Goal: Task Accomplishment & Management: Use online tool/utility

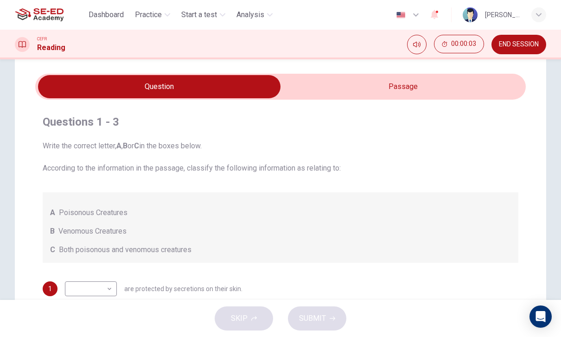
scroll to position [24, 0]
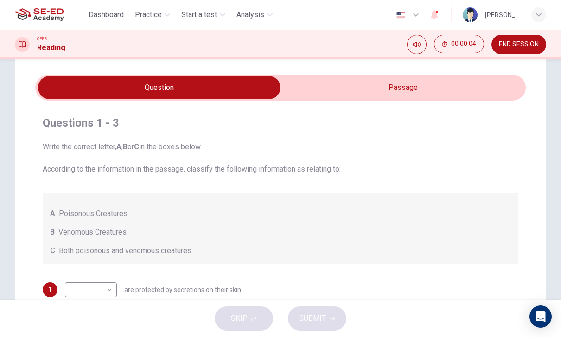
click at [104, 14] on span "Dashboard" at bounding box center [106, 14] width 35 height 11
click at [42, 15] on img at bounding box center [39, 15] width 49 height 19
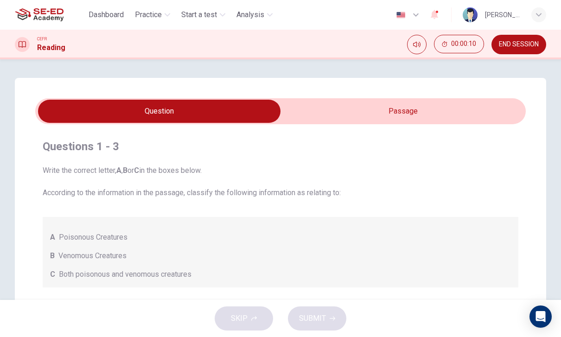
scroll to position [0, 0]
click at [112, 18] on span "Dashboard" at bounding box center [106, 14] width 35 height 11
click at [111, 18] on span "Dashboard" at bounding box center [106, 14] width 35 height 11
click at [110, 23] on button "Dashboard" at bounding box center [106, 14] width 43 height 17
click at [103, 16] on span "Dashboard" at bounding box center [106, 14] width 35 height 11
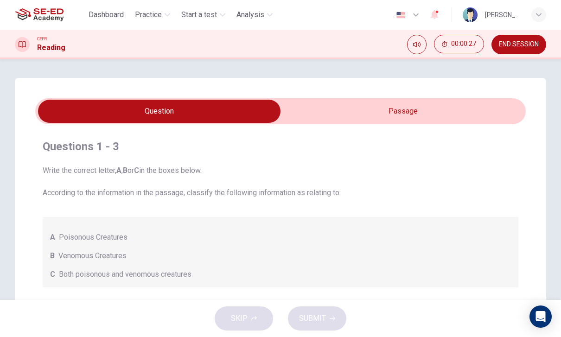
click at [103, 15] on span "Dashboard" at bounding box center [106, 14] width 35 height 11
click at [194, 13] on span "Start a test" at bounding box center [199, 14] width 36 height 11
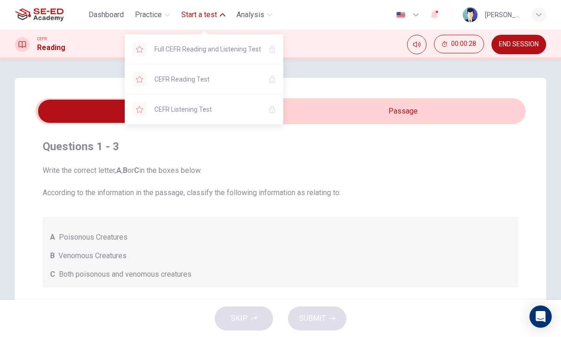
click at [100, 13] on span "Dashboard" at bounding box center [106, 14] width 35 height 11
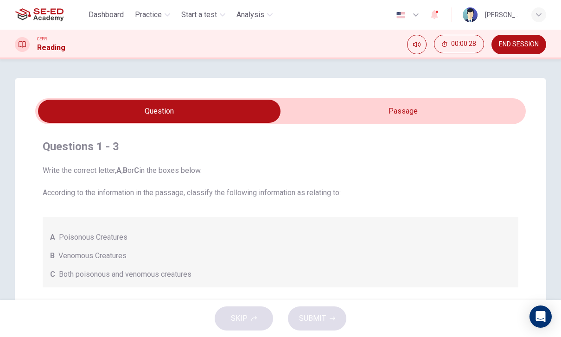
click at [99, 13] on span "Dashboard" at bounding box center [106, 14] width 35 height 11
click at [34, 19] on img at bounding box center [39, 15] width 49 height 19
click at [35, 10] on img at bounding box center [39, 15] width 49 height 19
click at [43, 16] on img at bounding box center [39, 15] width 49 height 19
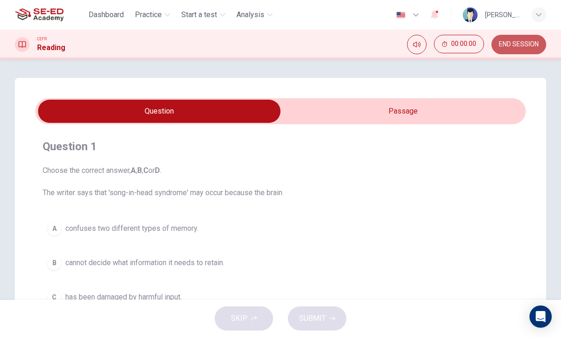
click at [527, 47] on span "END SESSION" at bounding box center [519, 44] width 40 height 7
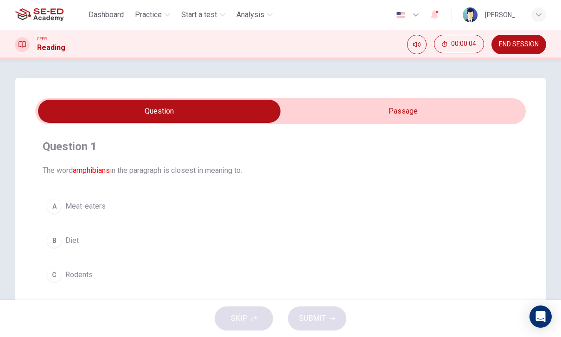
click at [442, 112] on input "checkbox" at bounding box center [159, 111] width 736 height 23
checkbox input "true"
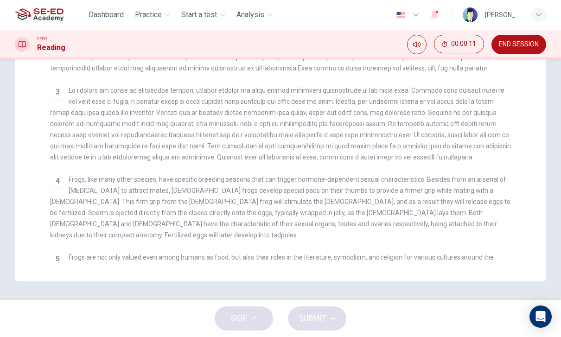
scroll to position [235, 0]
click at [119, 20] on span "Dashboard" at bounding box center [106, 14] width 35 height 11
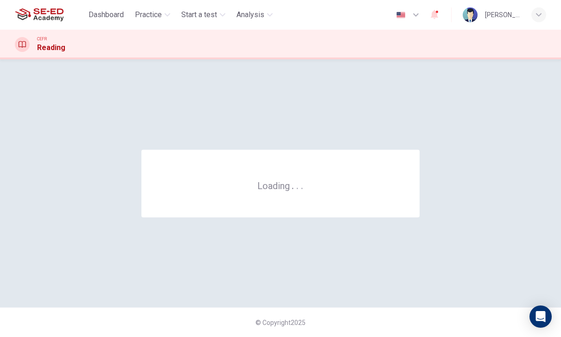
scroll to position [0, 0]
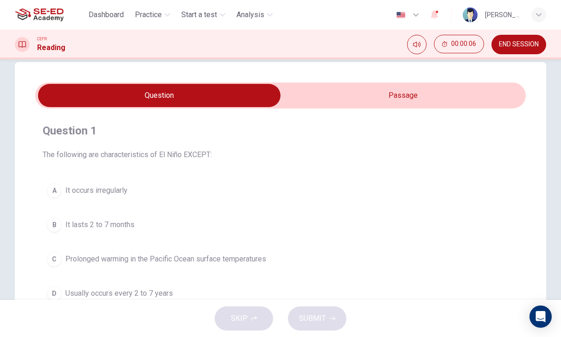
scroll to position [14, 0]
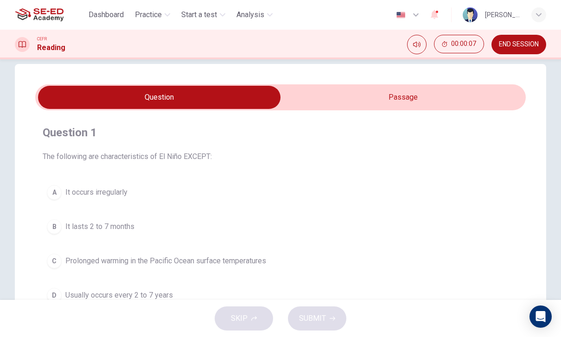
click at [478, 100] on input "checkbox" at bounding box center [159, 97] width 736 height 23
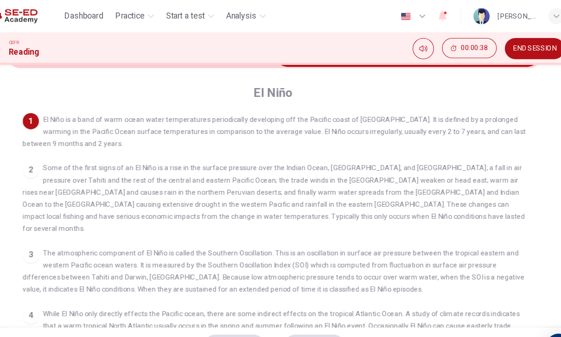
scroll to position [65, 0]
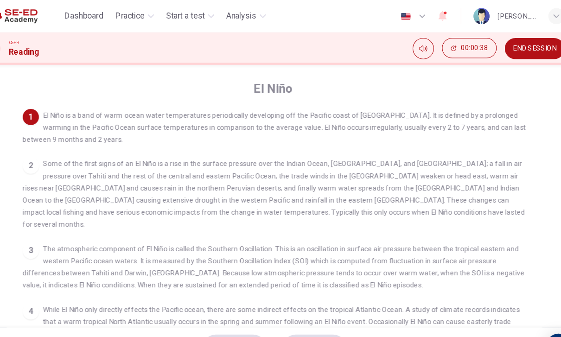
click at [374, 51] on div "CEFR Reading 00:00:38 END SESSION" at bounding box center [280, 44] width 561 height 19
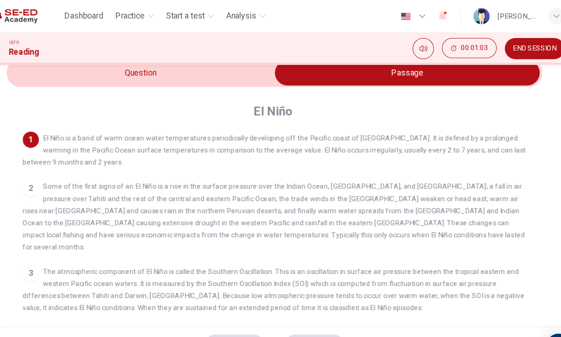
scroll to position [45, 0]
click at [104, 68] on input "checkbox" at bounding box center [402, 66] width 736 height 23
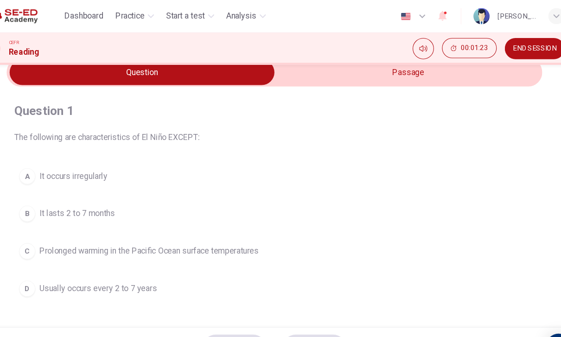
click at [376, 71] on input "checkbox" at bounding box center [159, 66] width 736 height 23
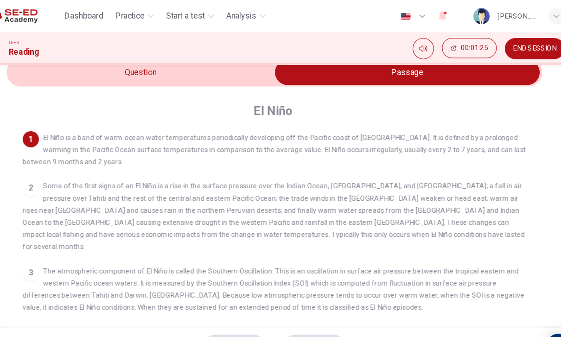
click at [73, 69] on input "checkbox" at bounding box center [402, 66] width 736 height 23
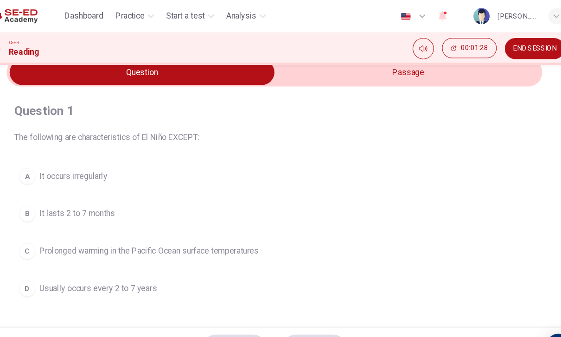
click at [379, 61] on input "checkbox" at bounding box center [159, 66] width 736 height 23
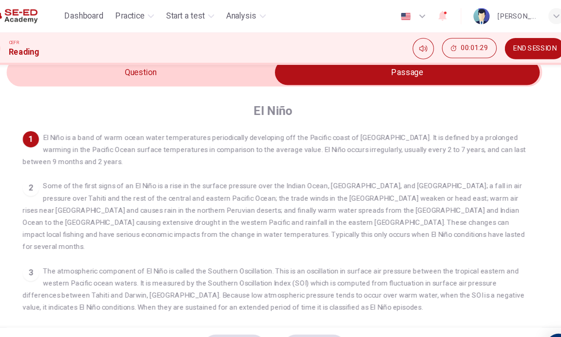
click at [76, 67] on input "checkbox" at bounding box center [402, 66] width 736 height 23
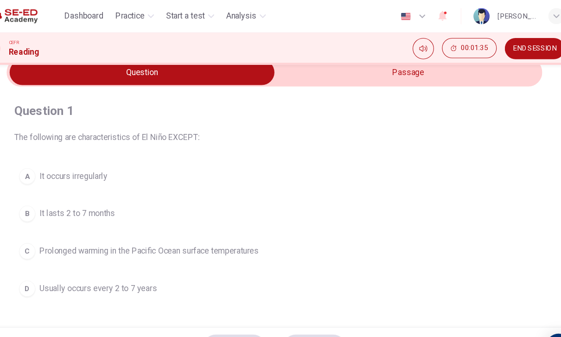
click at [391, 60] on input "checkbox" at bounding box center [159, 66] width 736 height 23
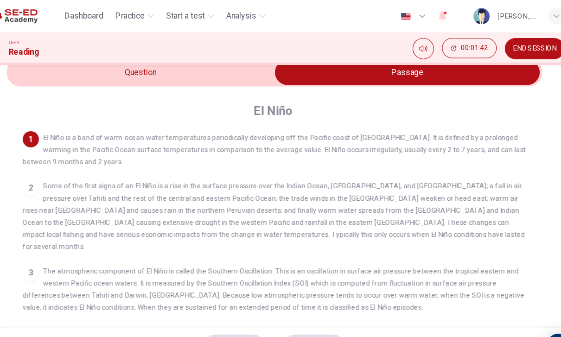
click at [82, 68] on input "checkbox" at bounding box center [402, 66] width 736 height 23
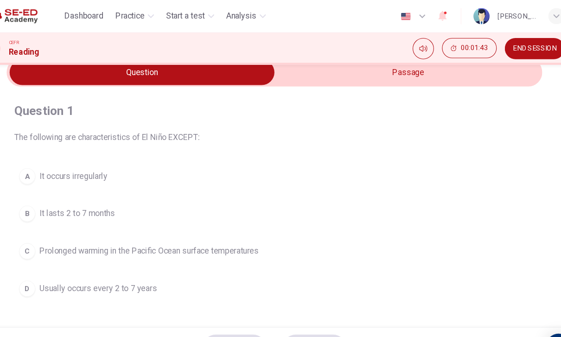
click at [65, 188] on button "B It lasts 2 to 7 months" at bounding box center [281, 195] width 476 height 23
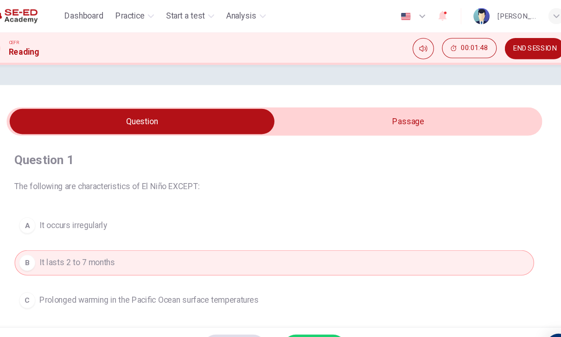
scroll to position [0, 0]
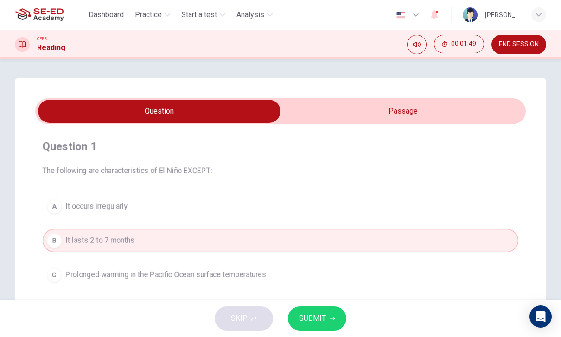
click at [320, 314] on span "SUBMIT" at bounding box center [312, 318] width 27 height 13
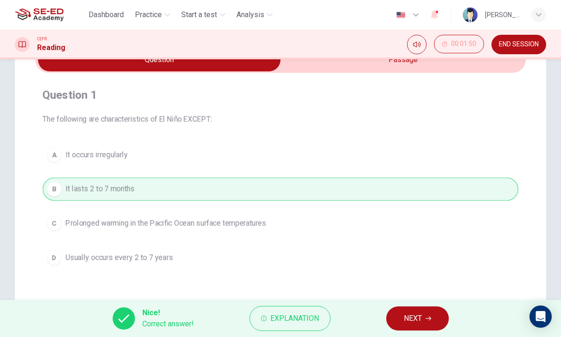
scroll to position [51, 0]
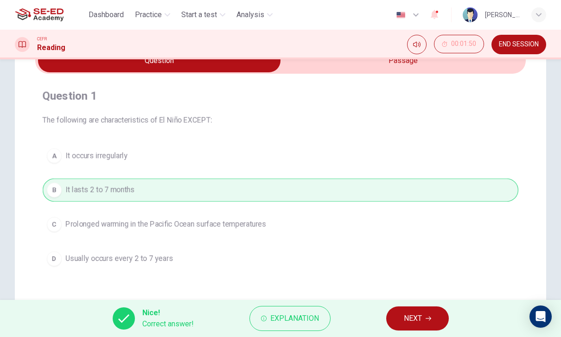
click at [412, 328] on button "NEXT" at bounding box center [417, 319] width 63 height 24
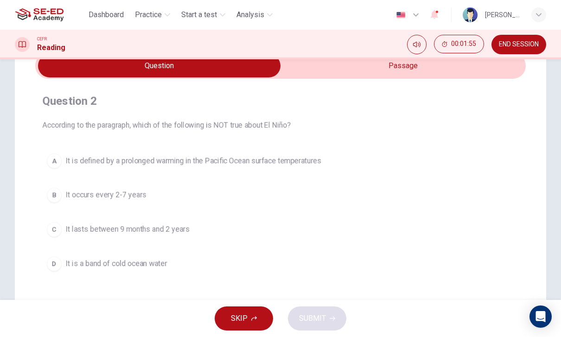
scroll to position [46, 0]
click at [262, 225] on button "C It lasts between 9 months and 2 years" at bounding box center [281, 229] width 476 height 23
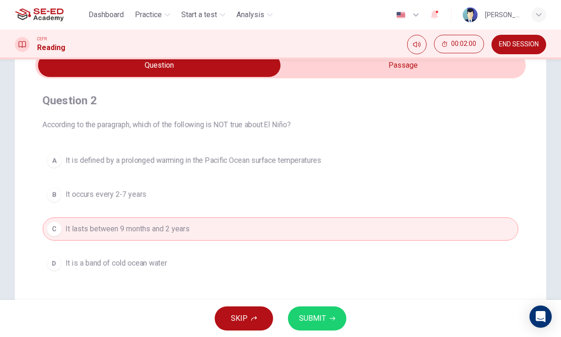
click at [405, 72] on input "checkbox" at bounding box center [159, 65] width 736 height 23
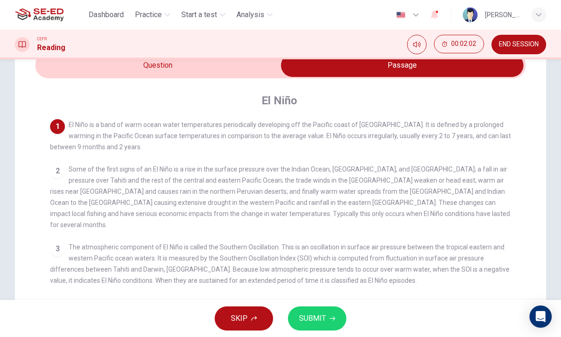
click at [97, 65] on input "checkbox" at bounding box center [402, 65] width 736 height 23
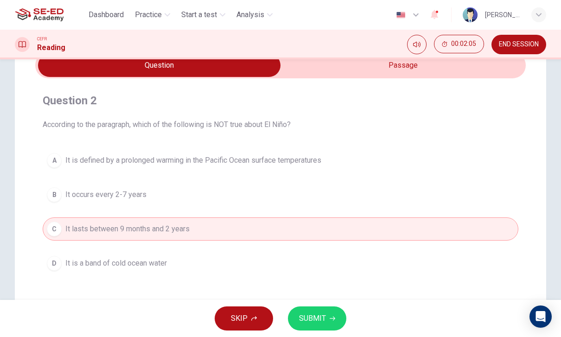
click at [417, 71] on input "checkbox" at bounding box center [159, 65] width 736 height 23
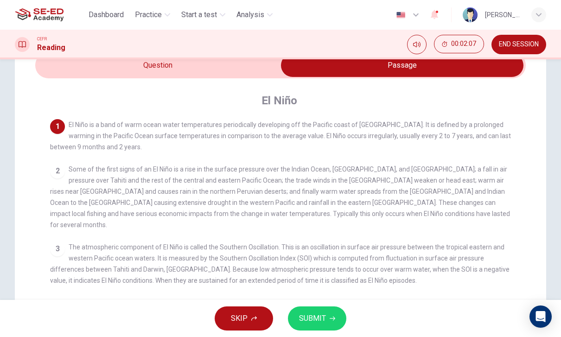
click at [89, 60] on input "checkbox" at bounding box center [402, 65] width 736 height 23
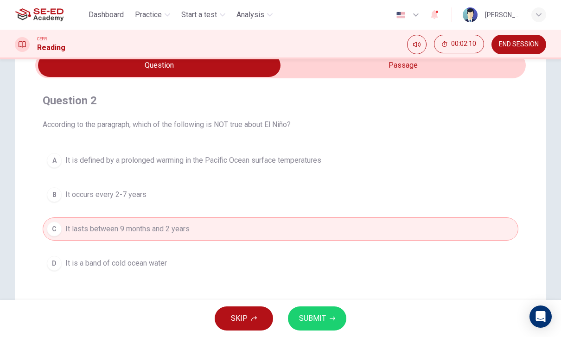
click at [334, 266] on button "D It is a band of cold ocean water" at bounding box center [281, 263] width 476 height 23
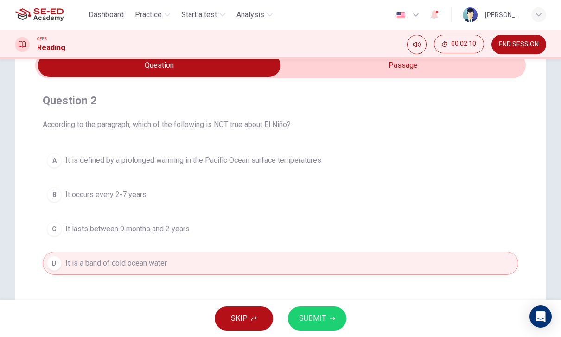
click at [324, 313] on span "SUBMIT" at bounding box center [312, 318] width 27 height 13
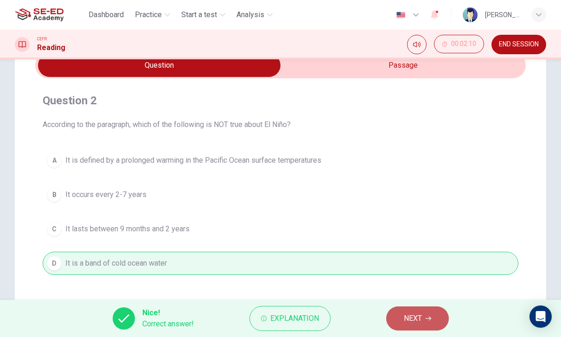
click at [412, 322] on span "NEXT" at bounding box center [413, 318] width 18 height 13
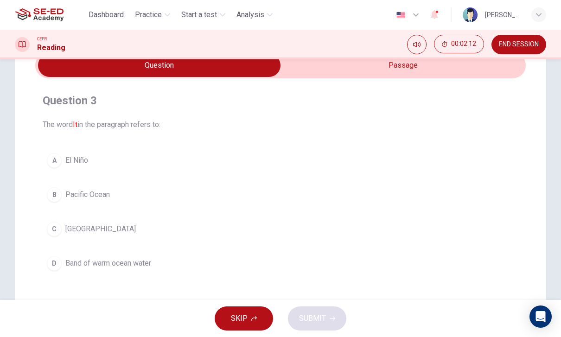
click at [414, 70] on input "checkbox" at bounding box center [159, 65] width 736 height 23
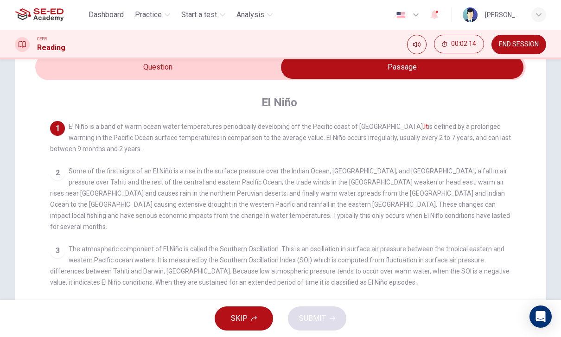
scroll to position [45, 0]
click at [63, 71] on input "checkbox" at bounding box center [402, 66] width 736 height 23
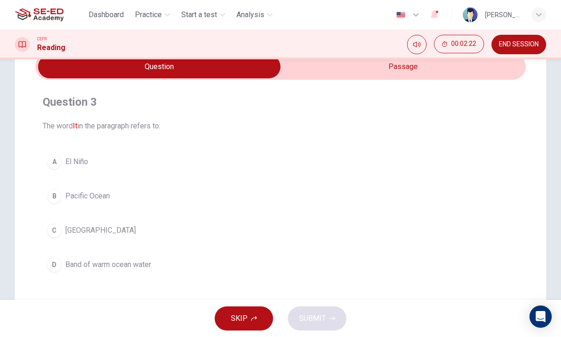
click at [224, 148] on div "Question 3 The word It in the paragraph refers to: A El Niño B Pacific Ocean C …" at bounding box center [280, 185] width 491 height 197
click at [164, 163] on button "A El Niño" at bounding box center [281, 161] width 476 height 23
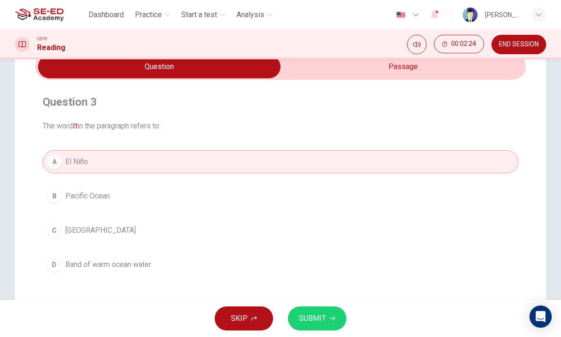
click at [329, 315] on button "SUBMIT" at bounding box center [317, 319] width 58 height 24
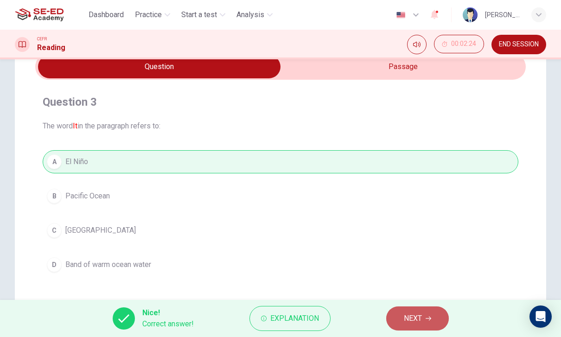
click at [418, 325] on button "NEXT" at bounding box center [417, 319] width 63 height 24
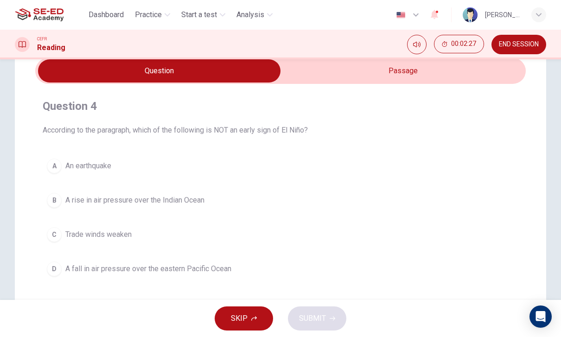
scroll to position [41, 0]
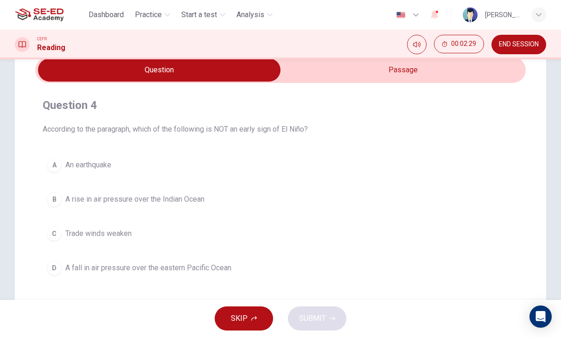
click at [451, 65] on input "checkbox" at bounding box center [159, 69] width 736 height 23
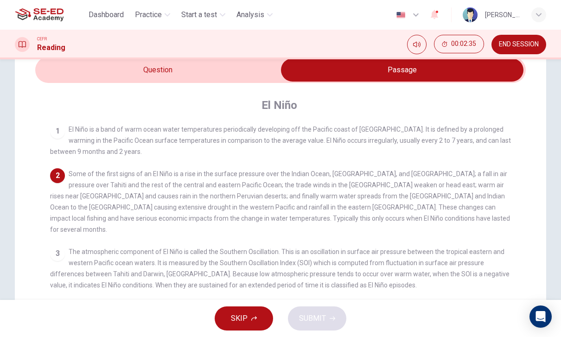
click at [94, 70] on input "checkbox" at bounding box center [402, 69] width 736 height 23
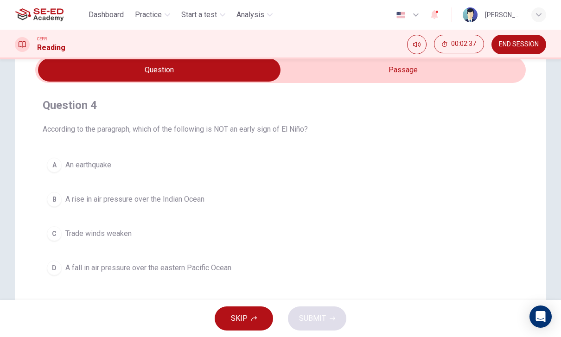
click at [429, 68] on input "checkbox" at bounding box center [159, 69] width 736 height 23
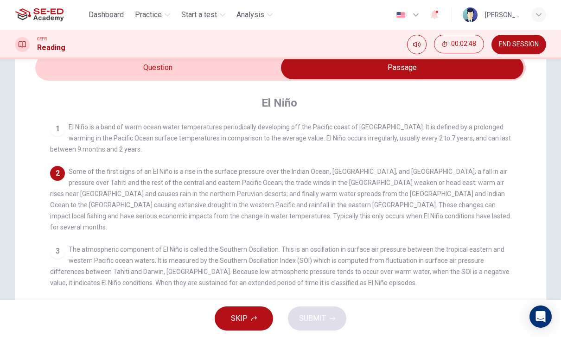
scroll to position [43, 0]
click at [124, 59] on input "checkbox" at bounding box center [402, 68] width 736 height 23
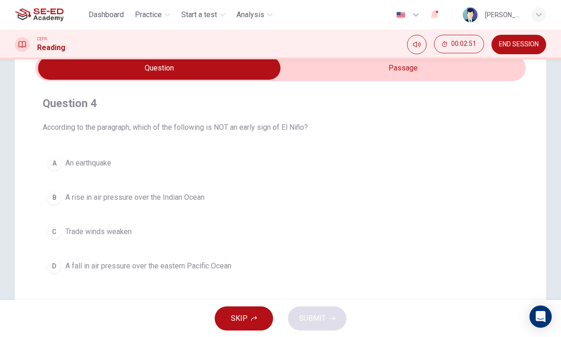
click at [435, 62] on input "checkbox" at bounding box center [159, 68] width 736 height 23
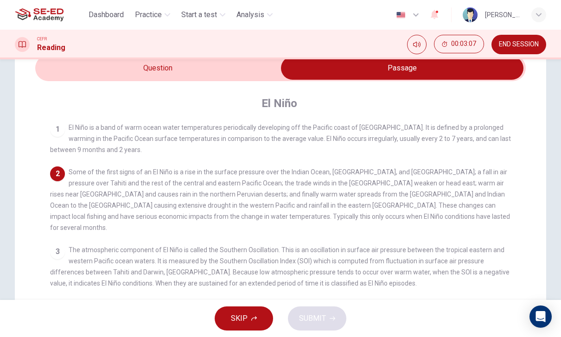
click at [120, 68] on input "checkbox" at bounding box center [402, 68] width 736 height 23
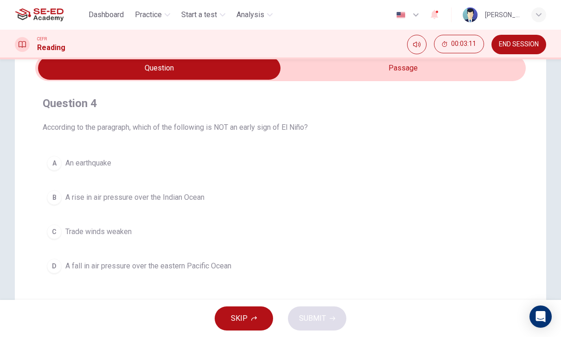
click at [213, 161] on button "A An earthquake" at bounding box center [281, 163] width 476 height 23
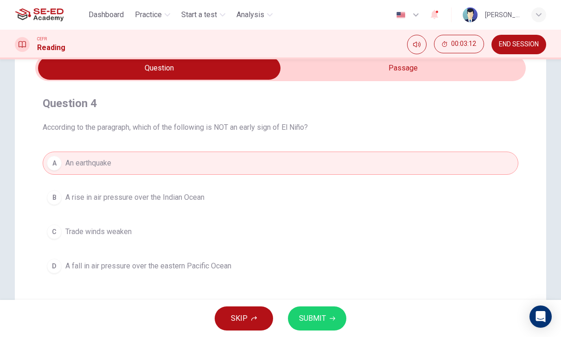
click at [322, 317] on span "SUBMIT" at bounding box center [312, 318] width 27 height 13
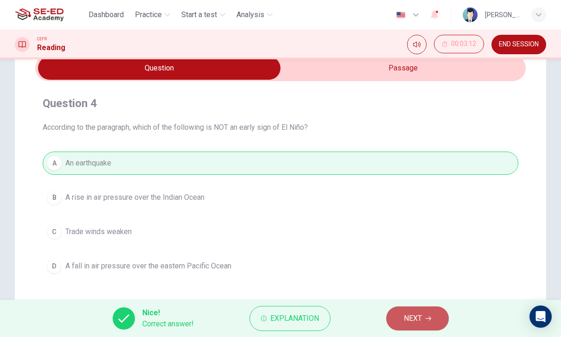
click at [421, 327] on button "NEXT" at bounding box center [417, 319] width 63 height 24
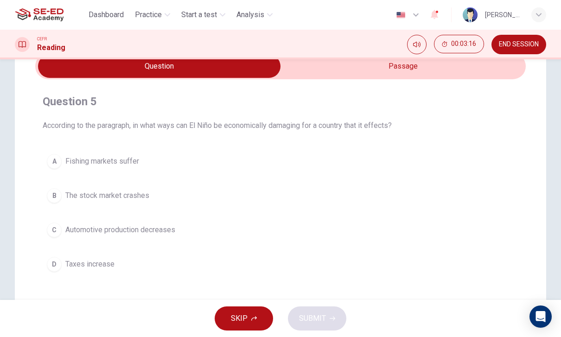
scroll to position [45, 0]
click at [394, 77] on input "checkbox" at bounding box center [159, 66] width 736 height 23
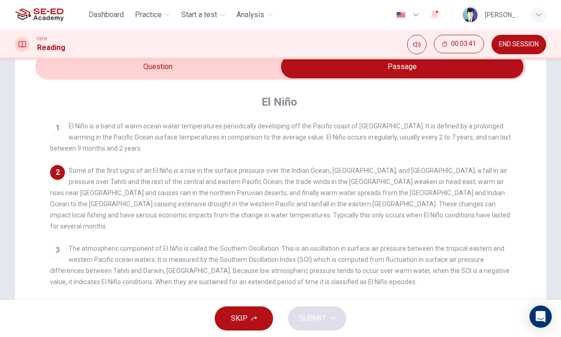
click at [236, 71] on input "checkbox" at bounding box center [402, 66] width 736 height 23
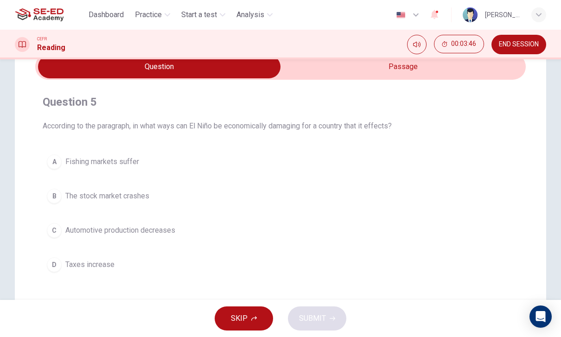
click at [365, 65] on input "checkbox" at bounding box center [159, 66] width 736 height 23
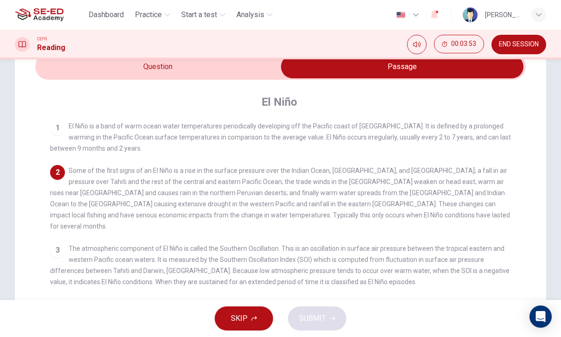
click at [236, 77] on input "checkbox" at bounding box center [402, 66] width 736 height 23
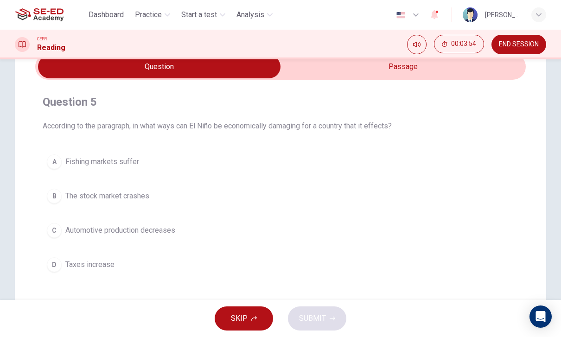
click at [277, 159] on button "A Fishing markets suffer" at bounding box center [281, 161] width 476 height 23
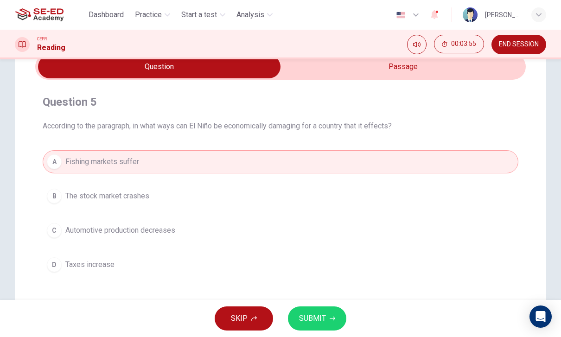
click at [333, 318] on icon "button" at bounding box center [333, 319] width 6 height 6
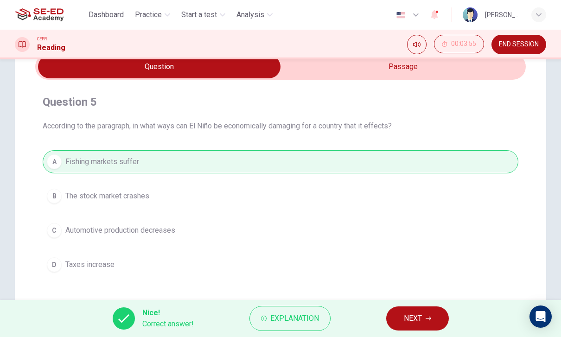
click at [431, 321] on icon "button" at bounding box center [429, 319] width 6 height 6
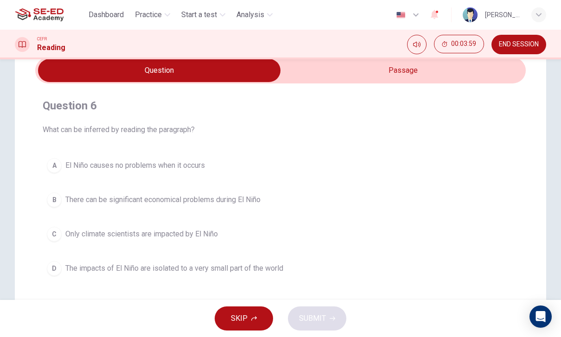
scroll to position [40, 0]
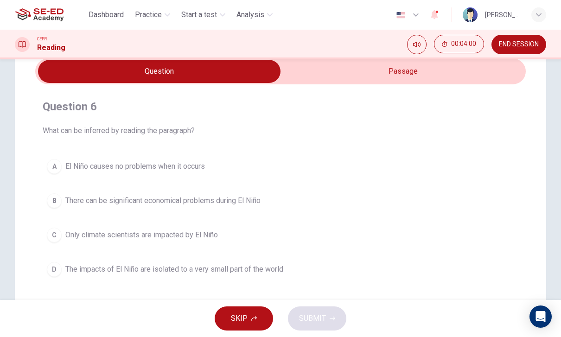
click at [472, 72] on input "checkbox" at bounding box center [159, 71] width 736 height 23
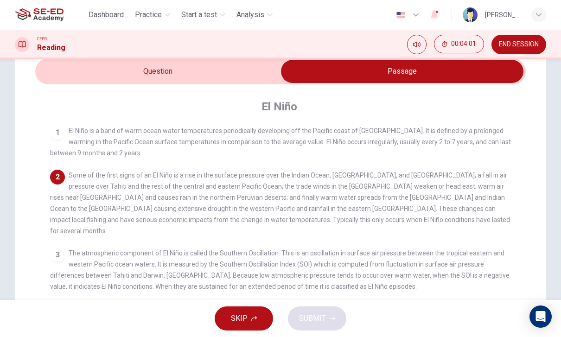
click at [58, 67] on input "checkbox" at bounding box center [402, 71] width 736 height 23
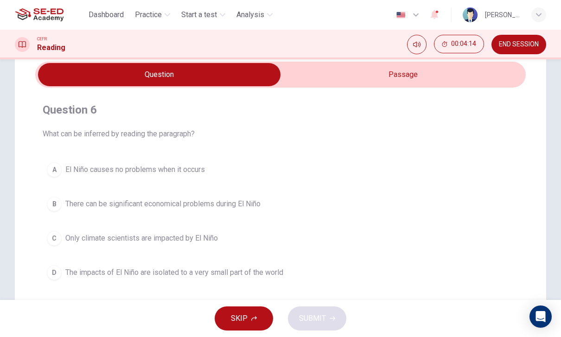
scroll to position [36, 0]
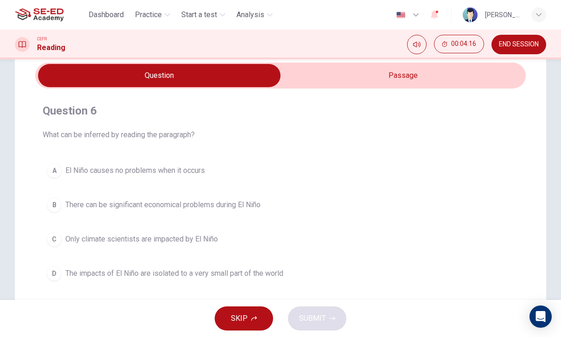
click at [495, 83] on input "checkbox" at bounding box center [159, 75] width 736 height 23
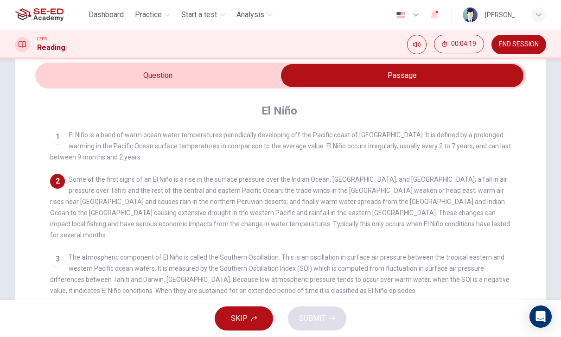
click at [77, 76] on input "checkbox" at bounding box center [402, 75] width 736 height 23
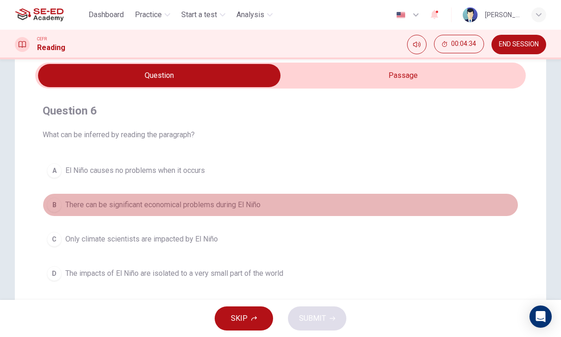
click at [67, 206] on span "There can be significant economical problems during El Niño" at bounding box center [162, 204] width 195 height 11
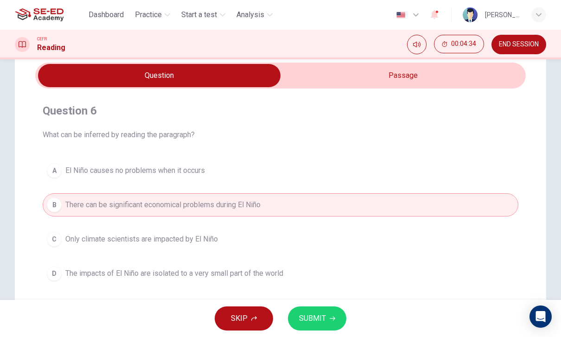
click at [339, 322] on button "SUBMIT" at bounding box center [317, 319] width 58 height 24
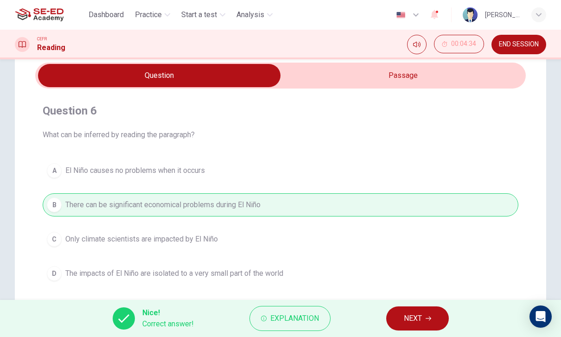
click at [432, 318] on button "NEXT" at bounding box center [417, 319] width 63 height 24
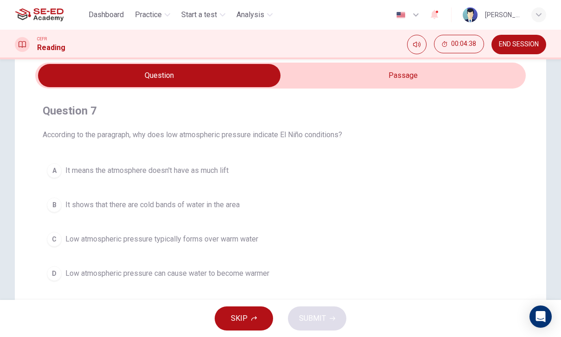
click at [452, 80] on input "checkbox" at bounding box center [159, 75] width 736 height 23
checkbox input "true"
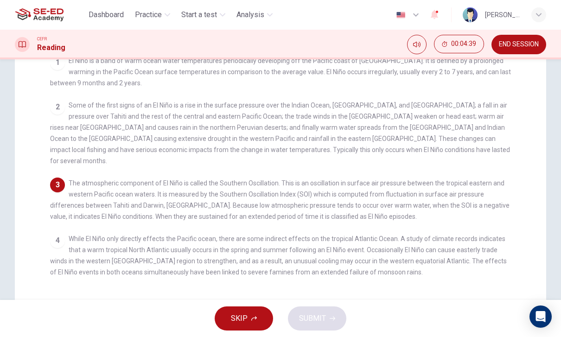
scroll to position [116, 0]
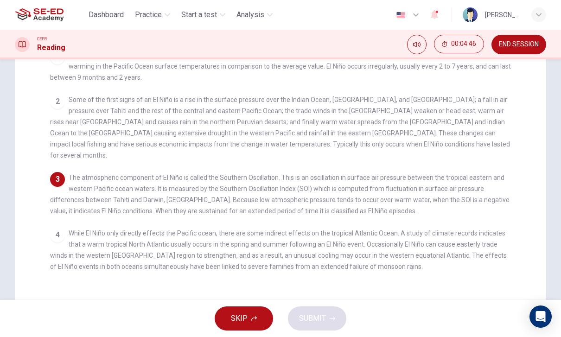
click at [521, 48] on span "END SESSION" at bounding box center [519, 44] width 40 height 7
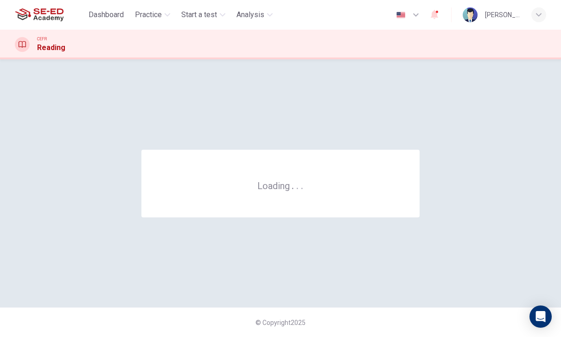
scroll to position [0, 0]
